Goal: Task Accomplishment & Management: Complete application form

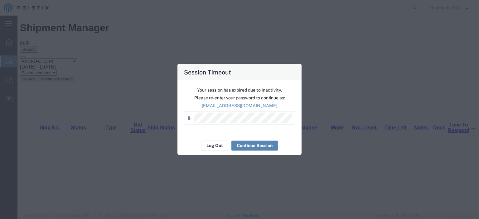
click at [238, 146] on button "Continue Session" at bounding box center [254, 146] width 46 height 10
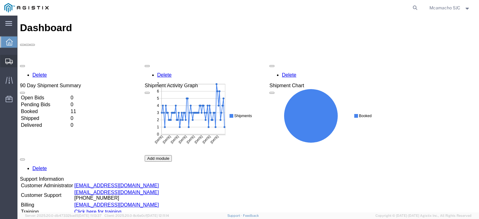
click at [17, 57] on span "Shipments" at bounding box center [19, 61] width 4 height 12
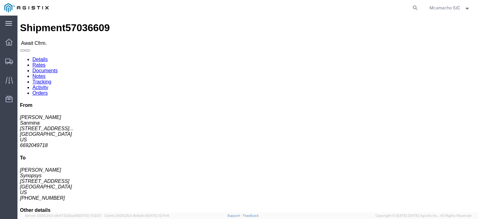
click link "Confirm"
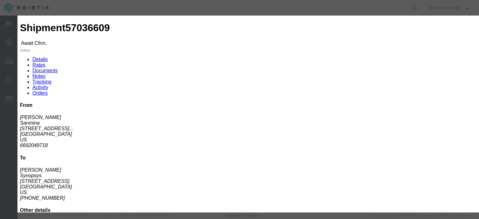
click input "text"
paste input "1001003244"
type input "1001003244"
type input "[PERSON_NAME]"
type input "4084571280"
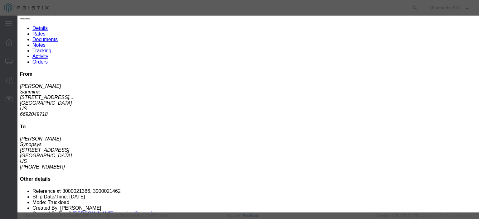
scroll to position [45, 0]
click input "[DATE]"
click td "6"
type input "[DATE]"
drag, startPoint x: 168, startPoint y: 101, endPoint x: 166, endPoint y: 98, distance: 3.4
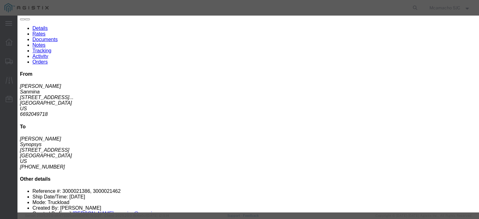
click select "Select Midnight 1 am 2 am 3 am 4 am 5 am 6 am 7 am 8 am 9 am 10 am 11 am 12 Noo…"
select select "1400"
click select "Select Midnight 1 am 2 am 3 am 4 am 5 am 6 am 7 am 8 am 9 am 10 am 11 am 12 Noo…"
select select "1600"
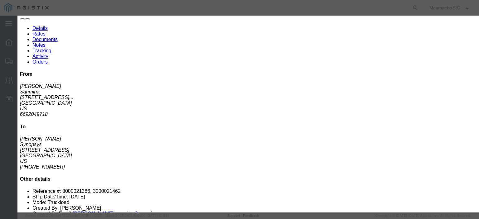
click select "Select Midnight 1 am 2 am 3 am 4 am 5 am 6 am 7 am 8 am 9 am 10 am 11 am 12 Noo…"
click button "Submit"
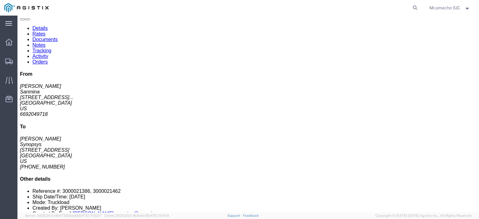
scroll to position [0, 0]
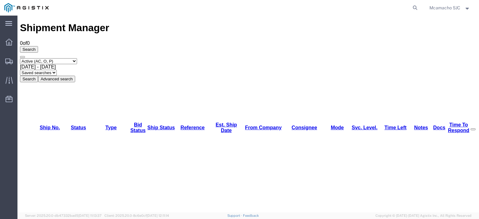
click at [51, 58] on select "Select status Active (AC, O, P) All Approved Awaiting Confirmation (AC) Booked …" at bounding box center [48, 61] width 57 height 6
select select "BOOK"
click at [20, 58] on select "Select status Active (AC, O, P) All Approved Awaiting Confirmation (AC) Booked …" at bounding box center [48, 61] width 57 height 6
click at [38, 76] on button "Search" at bounding box center [29, 79] width 18 height 7
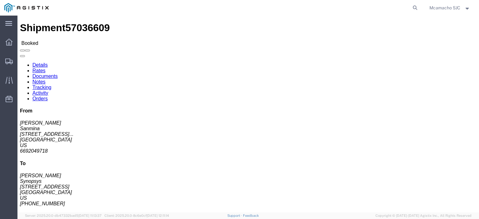
click link "Documents"
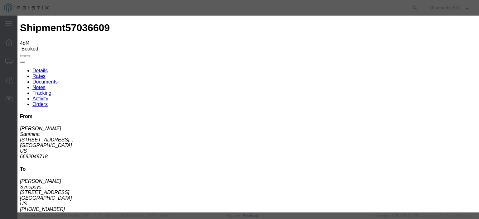
type input "C:\fakepath\1001003244.pdf"
type input "AIRGROUP"
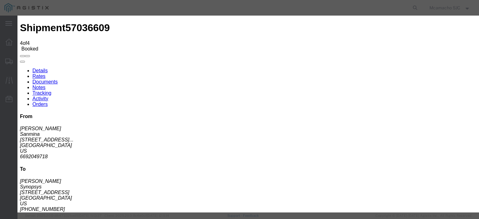
type input "h"
type input "HAWB"
select select "BILL_OF_LADING"
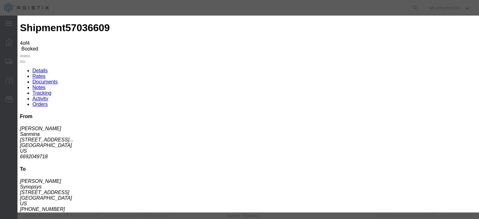
select select
